Goal: Task Accomplishment & Management: Manage account settings

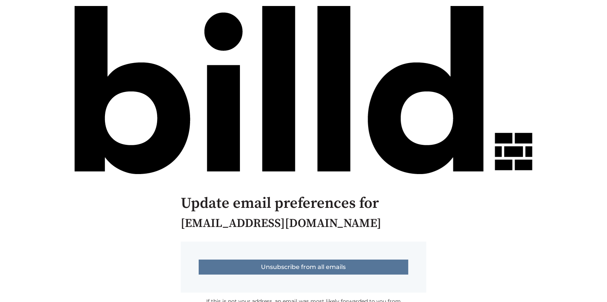
click at [339, 268] on input "Unsubscribe from all emails" at bounding box center [304, 267] width 210 height 15
